Goal: Information Seeking & Learning: Learn about a topic

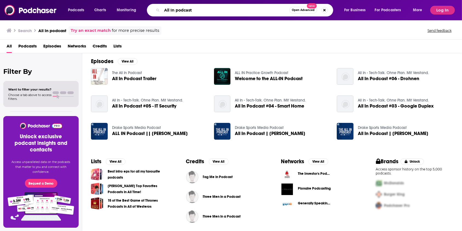
click at [170, 10] on input "All In podcast" at bounding box center [225, 10] width 127 height 9
type input "All-In podcast"
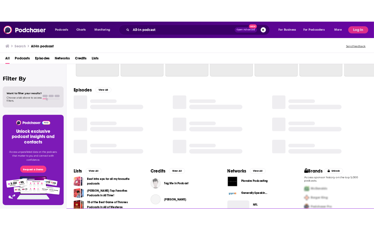
scroll to position [79, 0]
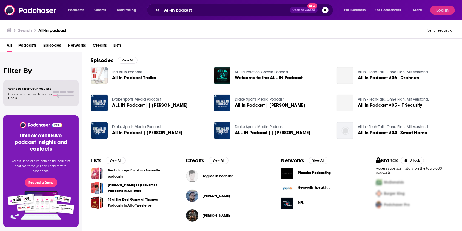
click at [266, 77] on span "Welcome to the ALL-IN Podcast" at bounding box center [269, 77] width 68 height 5
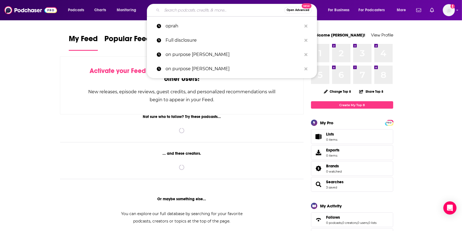
click at [224, 11] on input "Search podcasts, credits, & more..." at bounding box center [223, 10] width 122 height 9
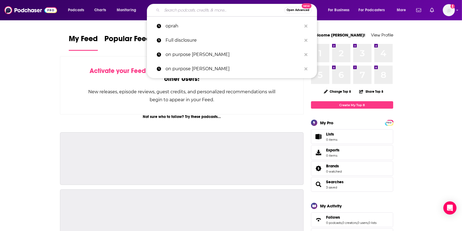
paste input "Elevating work with AI: Using tools like Microsoft Copilot and automation pilot…"
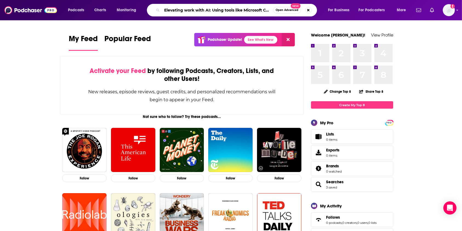
drag, startPoint x: 270, startPoint y: 10, endPoint x: 52, endPoint y: 15, distance: 218.1
click at [52, 15] on div "Podcasts Charts Monitoring Elevating work with AI: Using tools like Microsoft C…" at bounding box center [231, 10] width 462 height 20
type input "All-In with"
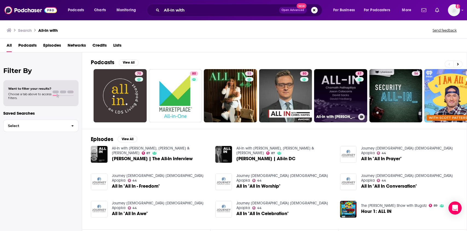
click at [340, 93] on link "87 All-In with Chamath, Jason, Sacks & Friedberg" at bounding box center [340, 95] width 53 height 53
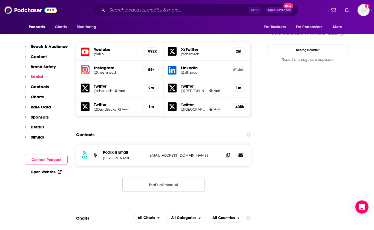
scroll to position [657, 0]
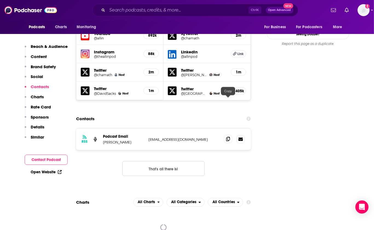
click at [227, 137] on icon at bounding box center [228, 139] width 4 height 4
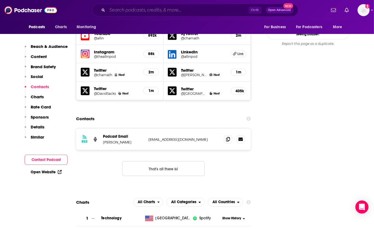
click at [149, 11] on input "Search podcasts, credits, & more..." at bounding box center [177, 10] width 141 height 9
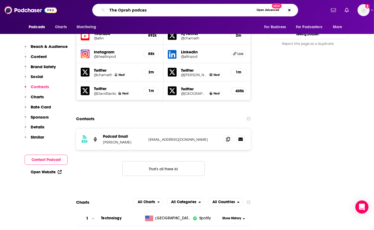
type input "The Oprah podcast"
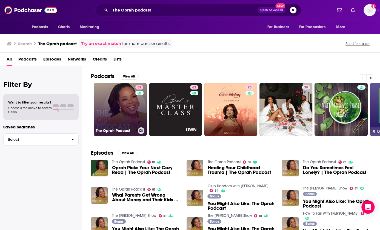
click at [123, 100] on link "81 The Oprah Podcast" at bounding box center [120, 109] width 53 height 53
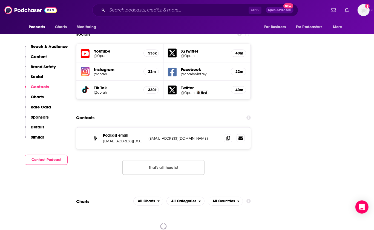
scroll to position [657, 0]
